Goal: Task Accomplishment & Management: Use online tool/utility

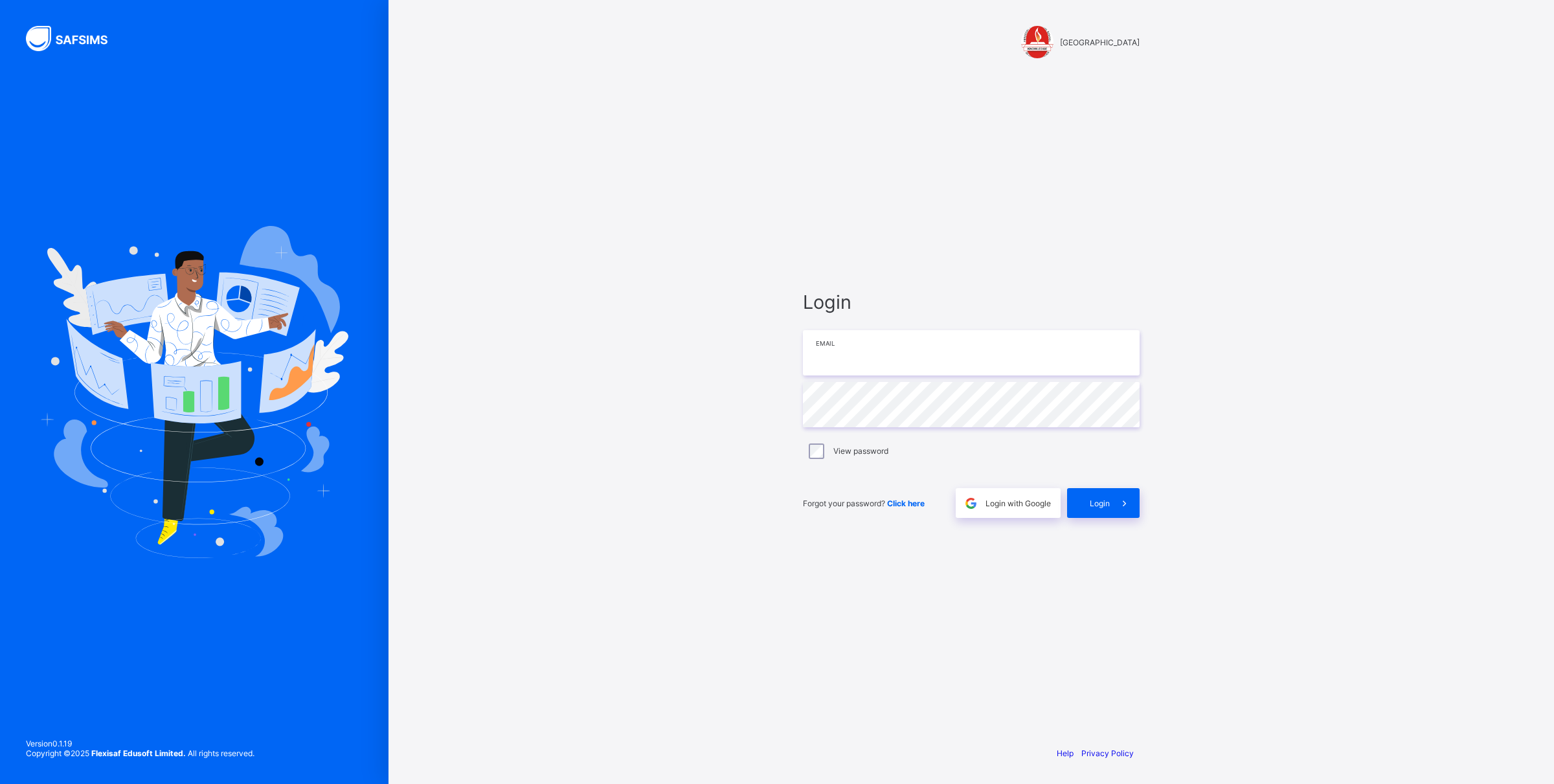
click at [843, 360] on input "email" at bounding box center [971, 353] width 337 height 46
type input "**********"
click at [915, 402] on input "text" at bounding box center [971, 405] width 337 height 46
type input "*"
type input "*********"
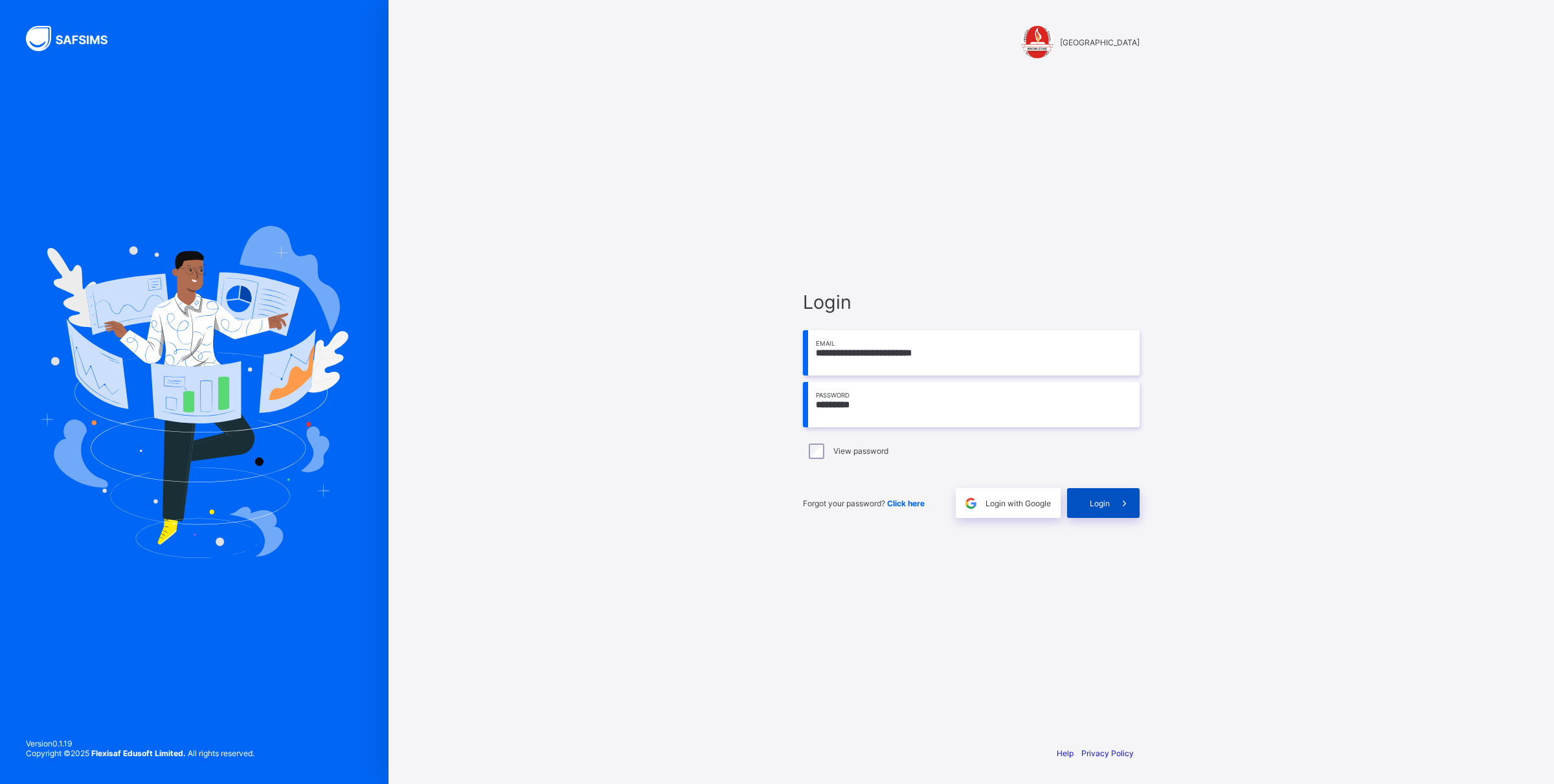
click at [1099, 509] on div "Login" at bounding box center [1103, 502] width 73 height 30
click at [1095, 505] on span "Login" at bounding box center [1100, 502] width 20 height 9
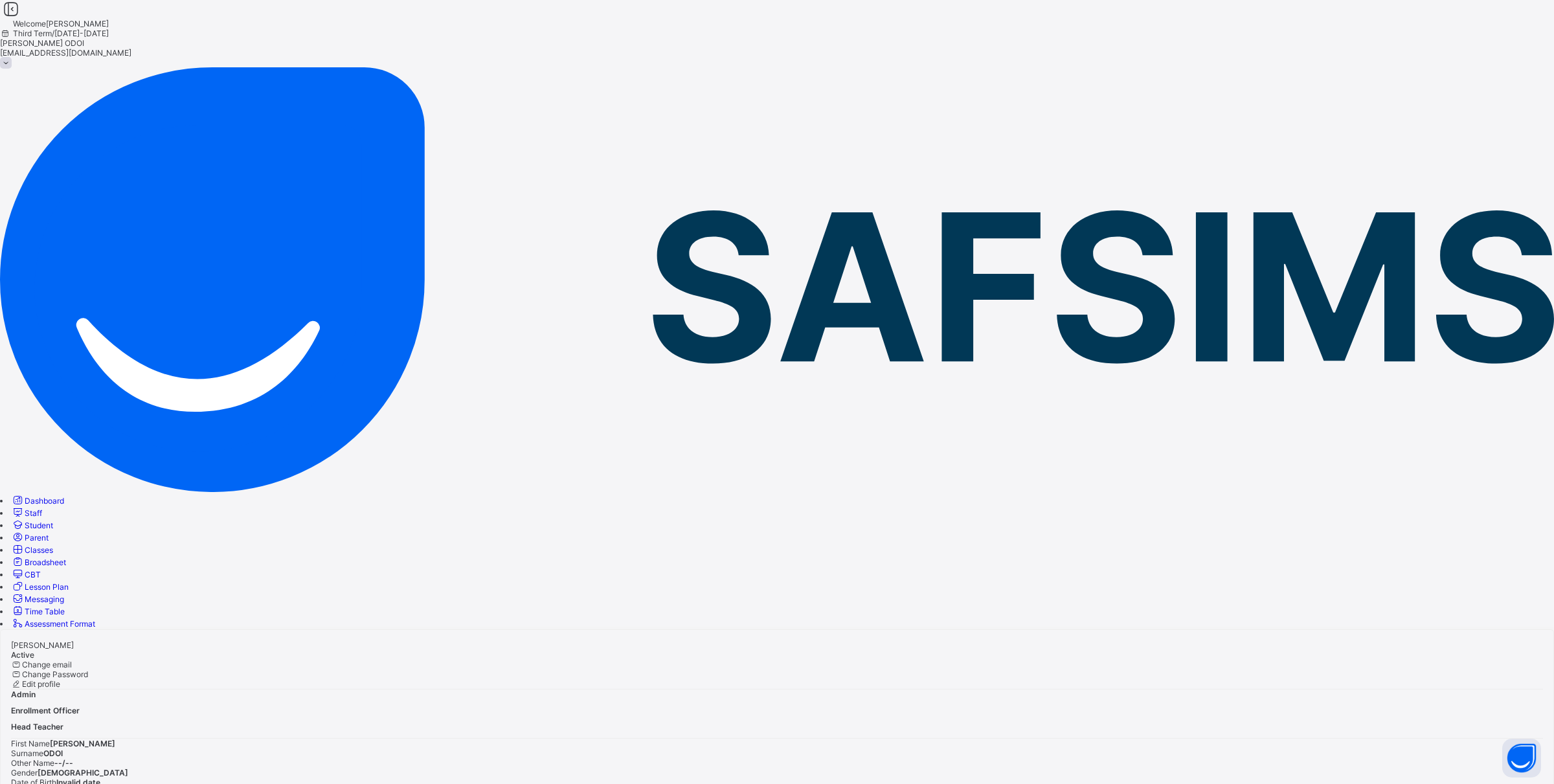
click at [66, 557] on span "Broadsheet" at bounding box center [45, 562] width 41 height 9
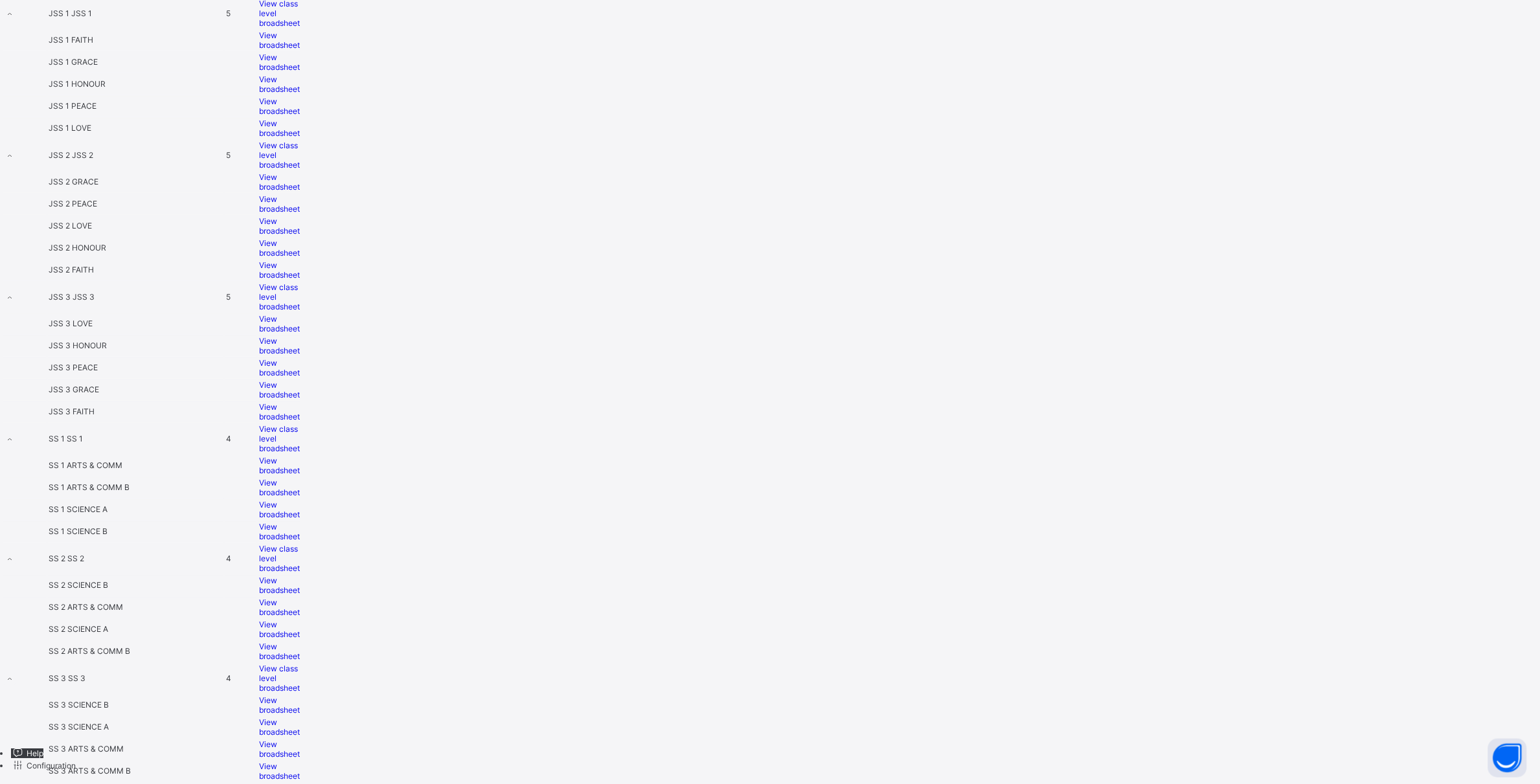
scroll to position [1564, 0]
click at [300, 336] on span "View broadsheet" at bounding box center [279, 345] width 41 height 19
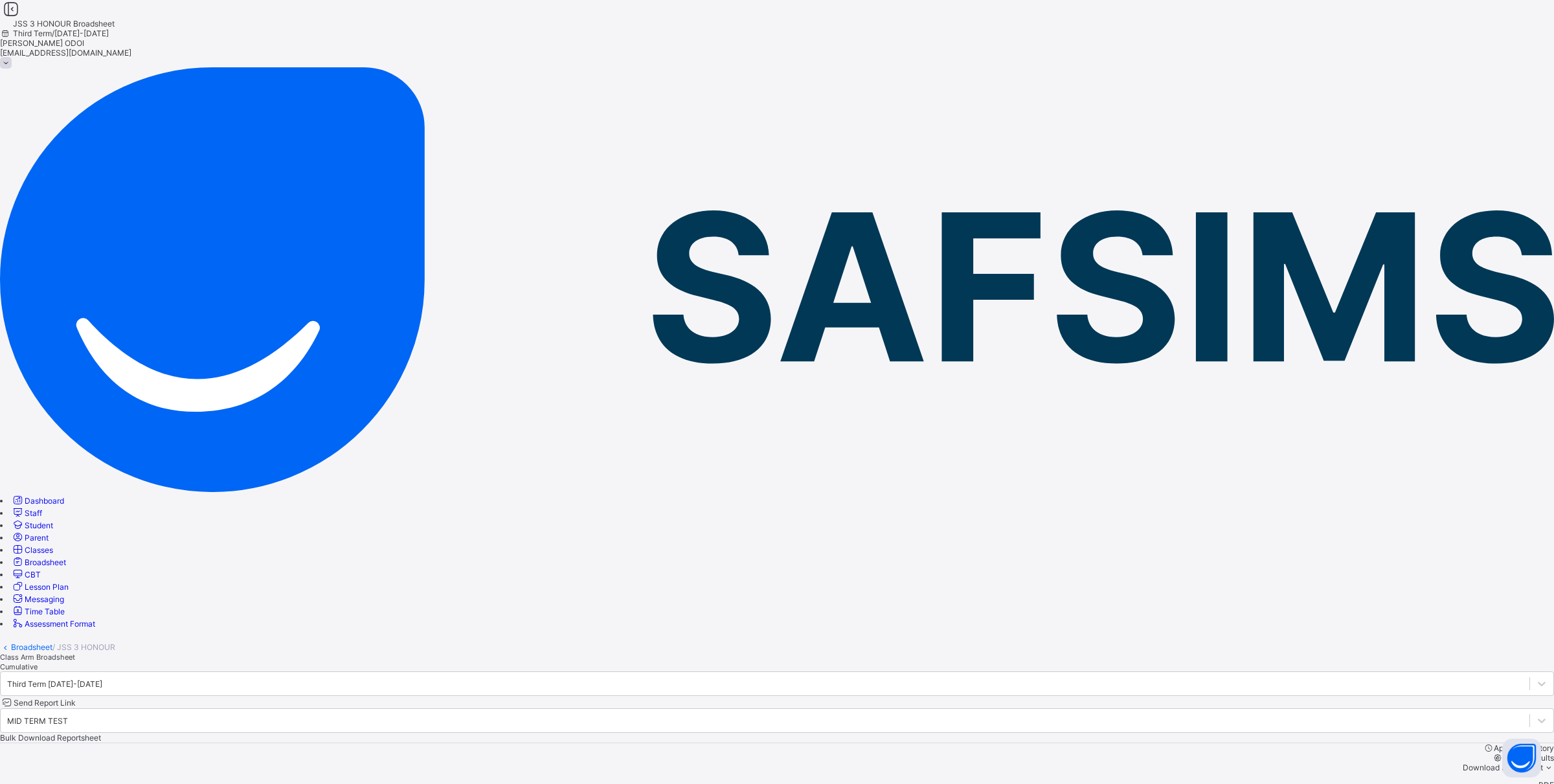
scroll to position [324, 0]
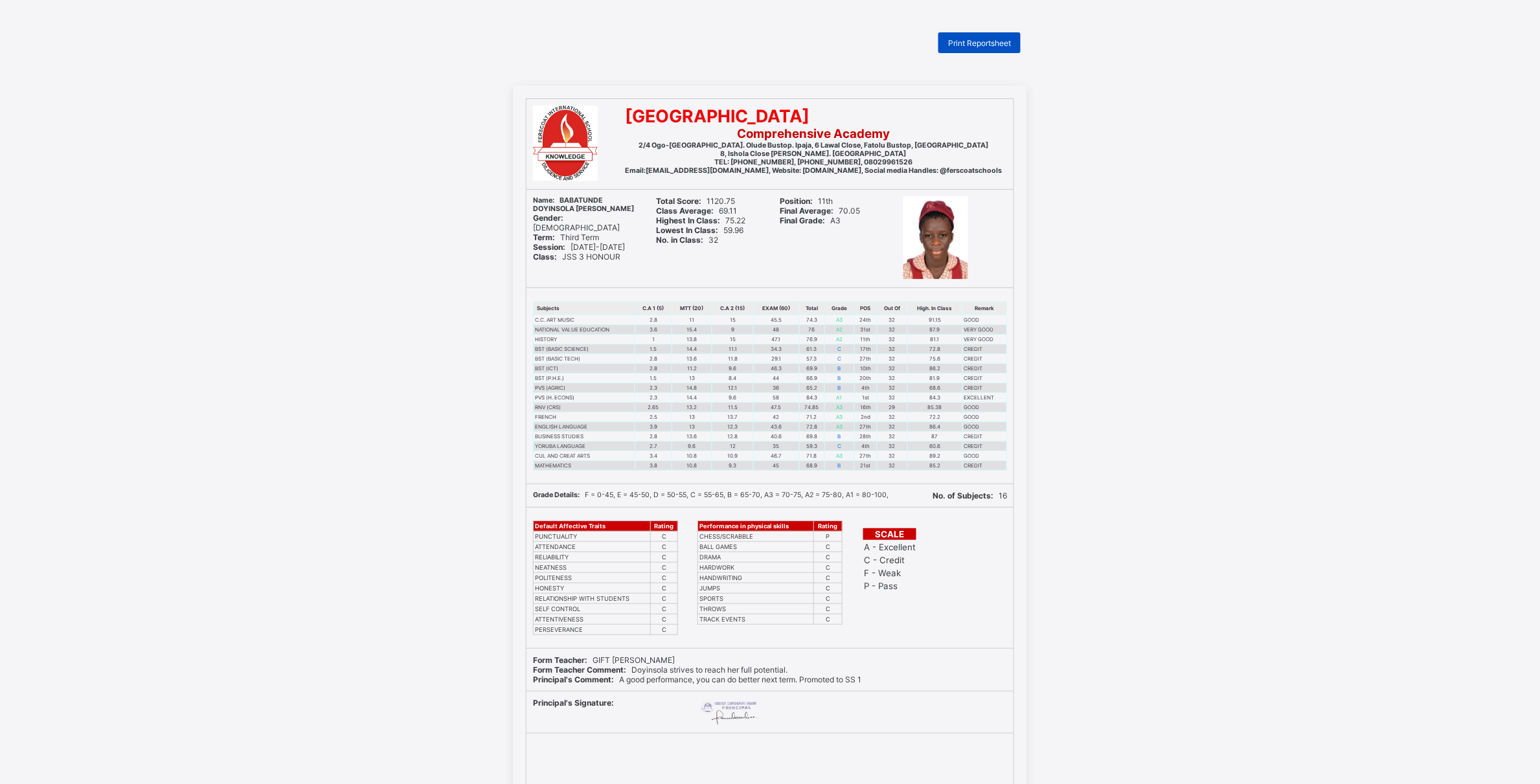
click at [1003, 36] on div "Print Reportsheet" at bounding box center [979, 42] width 82 height 20
